Goal: Task Accomplishment & Management: Use online tool/utility

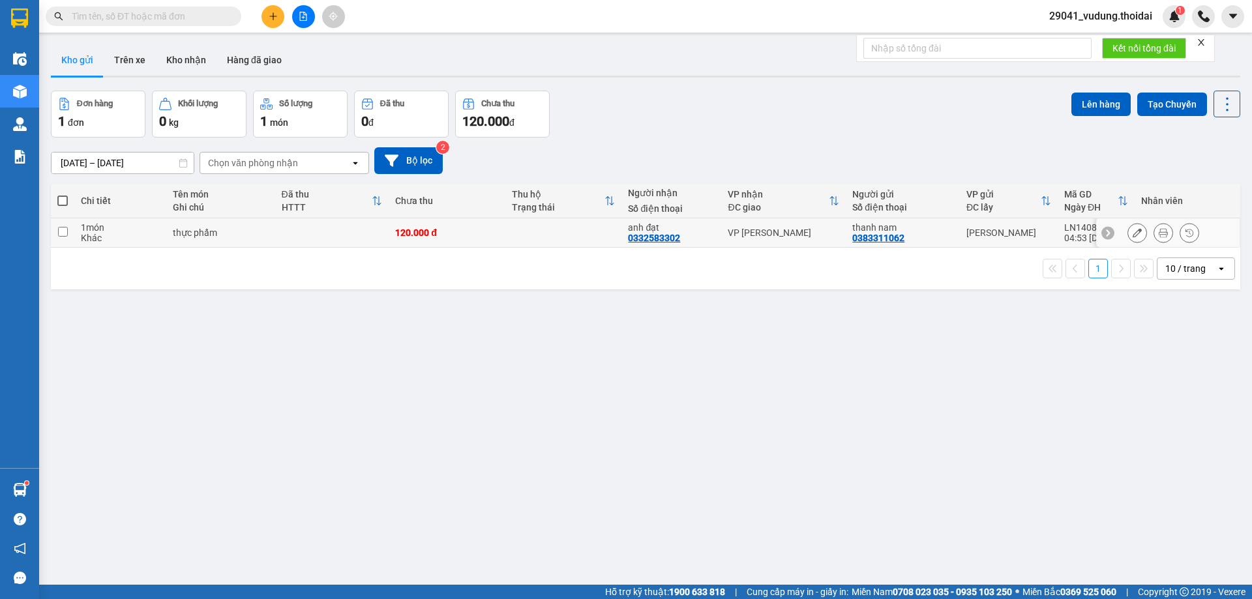
click at [61, 228] on input "checkbox" at bounding box center [63, 232] width 10 height 10
checkbox input "true"
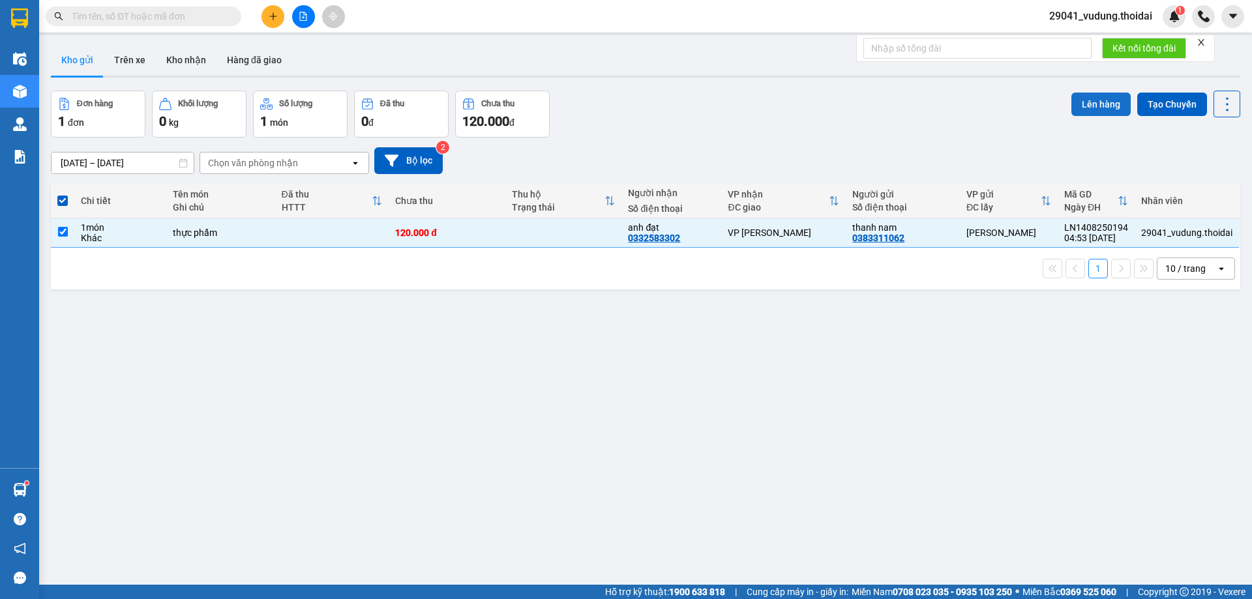
click at [1091, 102] on button "Lên hàng" at bounding box center [1100, 104] width 59 height 23
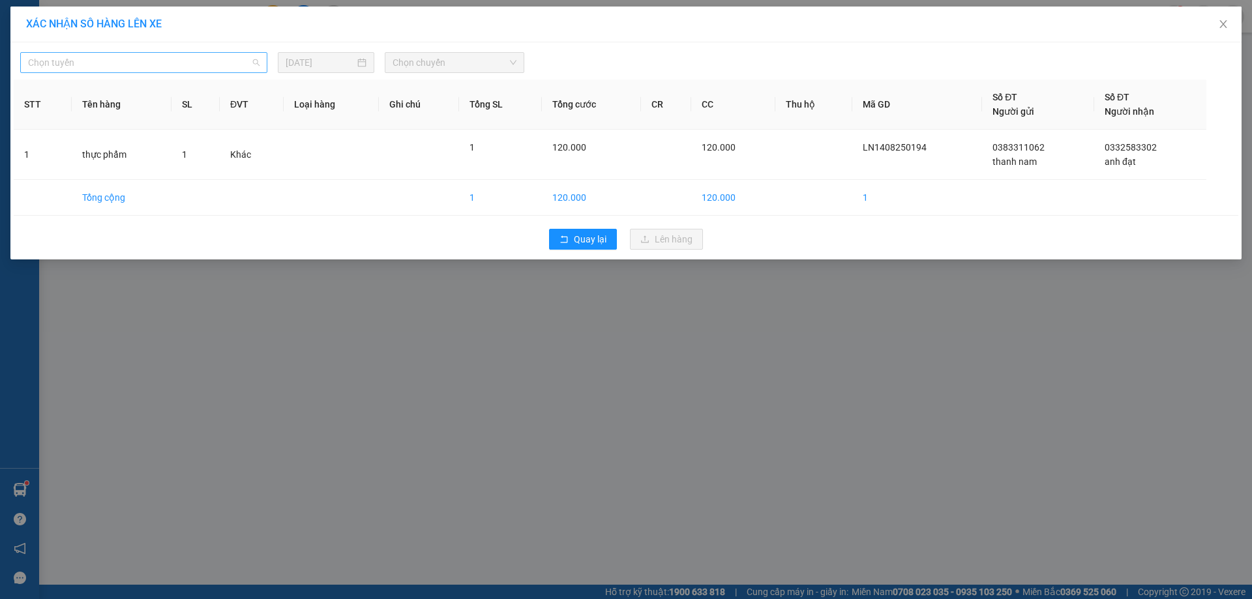
click at [149, 55] on span "Chọn tuyến" at bounding box center [143, 63] width 231 height 20
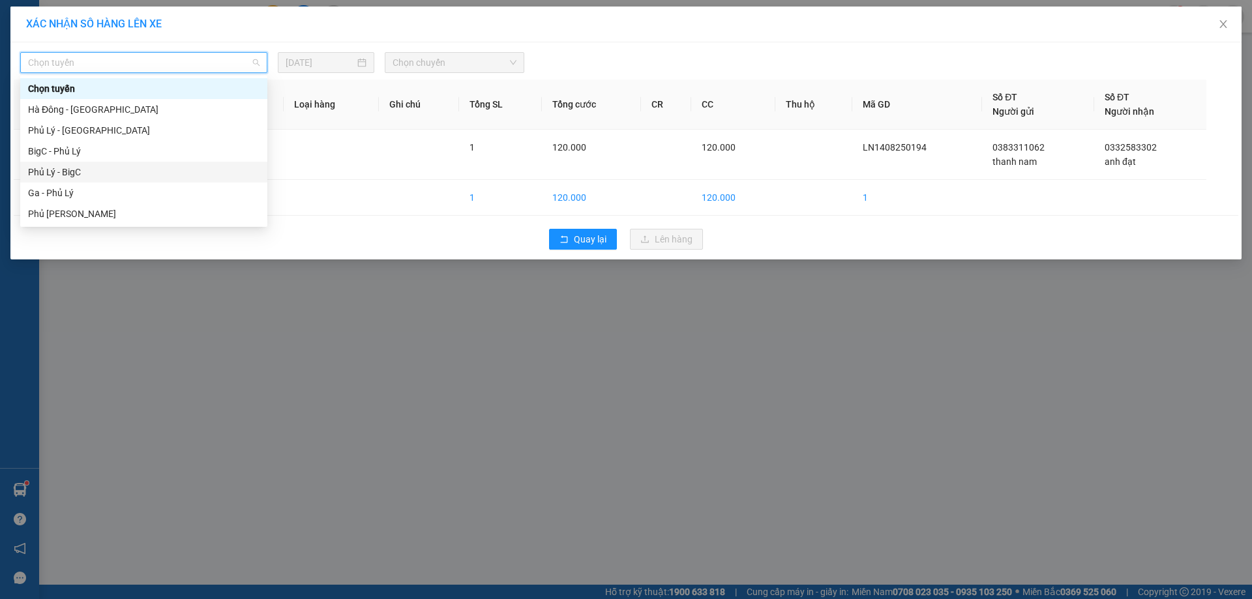
click at [115, 179] on div "Phủ Lý - BigC" at bounding box center [143, 172] width 247 height 21
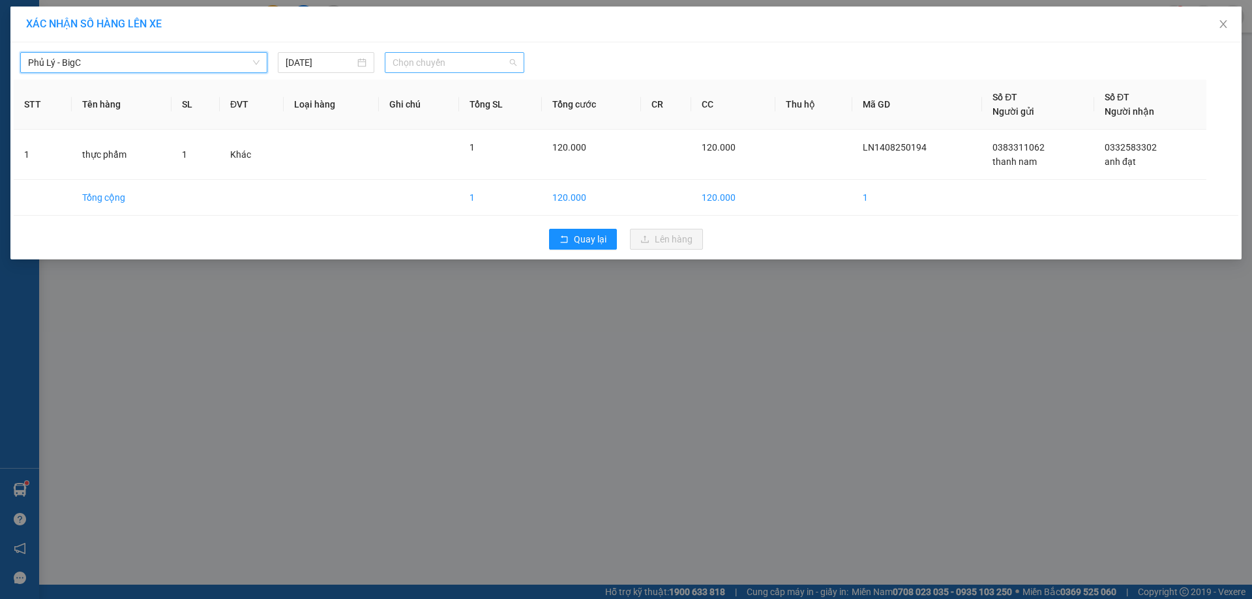
click at [440, 64] on span "Chọn chuyến" at bounding box center [454, 63] width 124 height 20
type input "406"
click at [446, 88] on div "06:00 - 29E-084.06" at bounding box center [443, 88] width 102 height 14
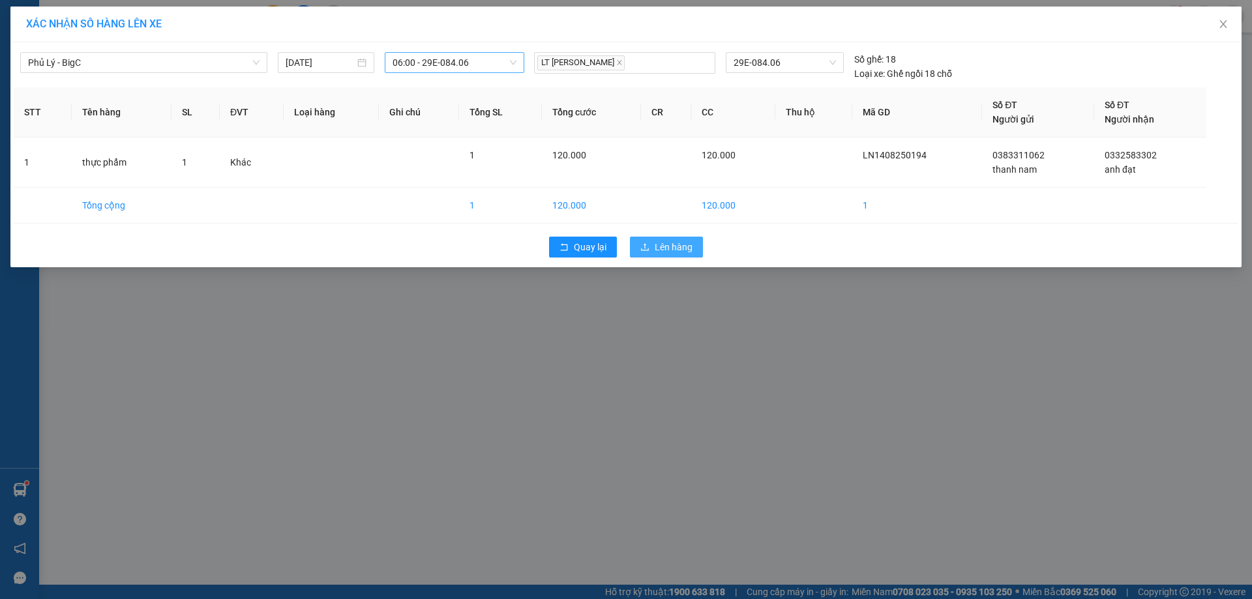
click at [686, 250] on span "Lên hàng" at bounding box center [674, 247] width 38 height 14
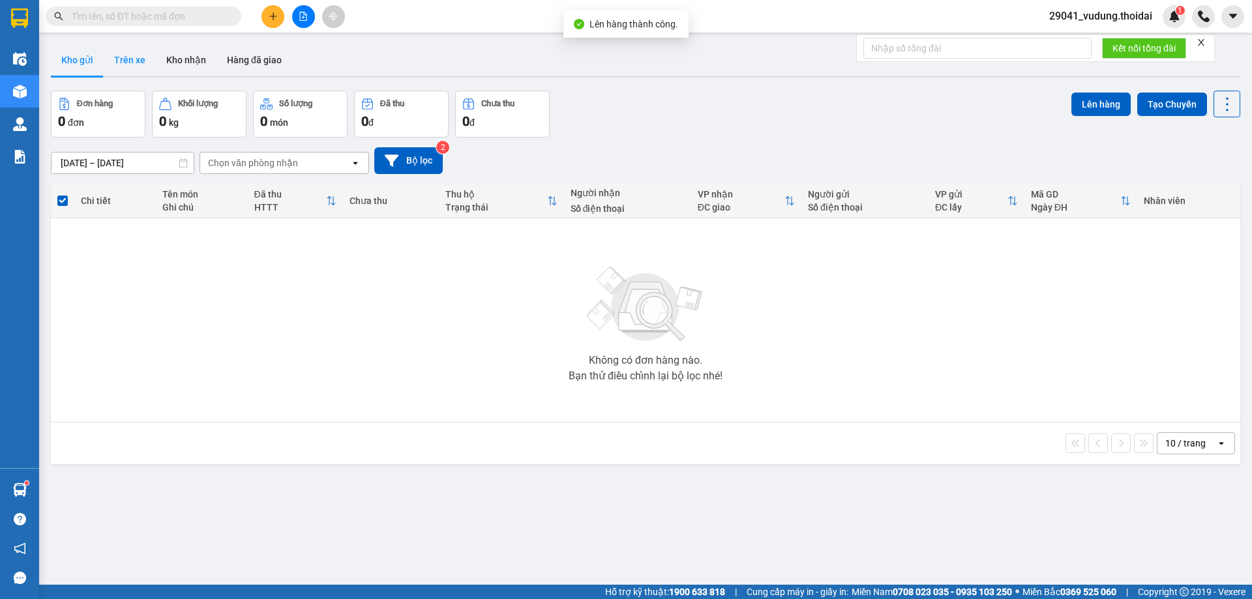
click at [134, 65] on button "Trên xe" at bounding box center [130, 59] width 52 height 31
